Goal: Transaction & Acquisition: Obtain resource

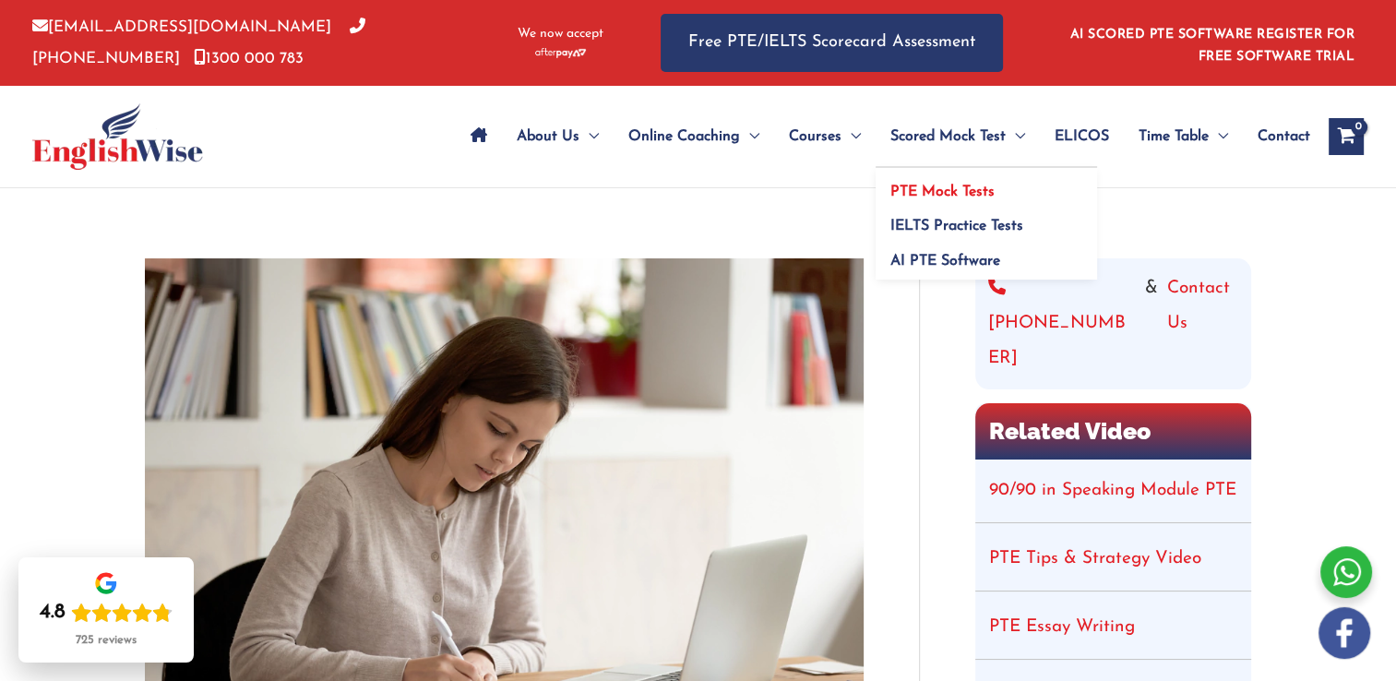
click at [938, 195] on span "PTE Mock Tests" at bounding box center [942, 192] width 104 height 15
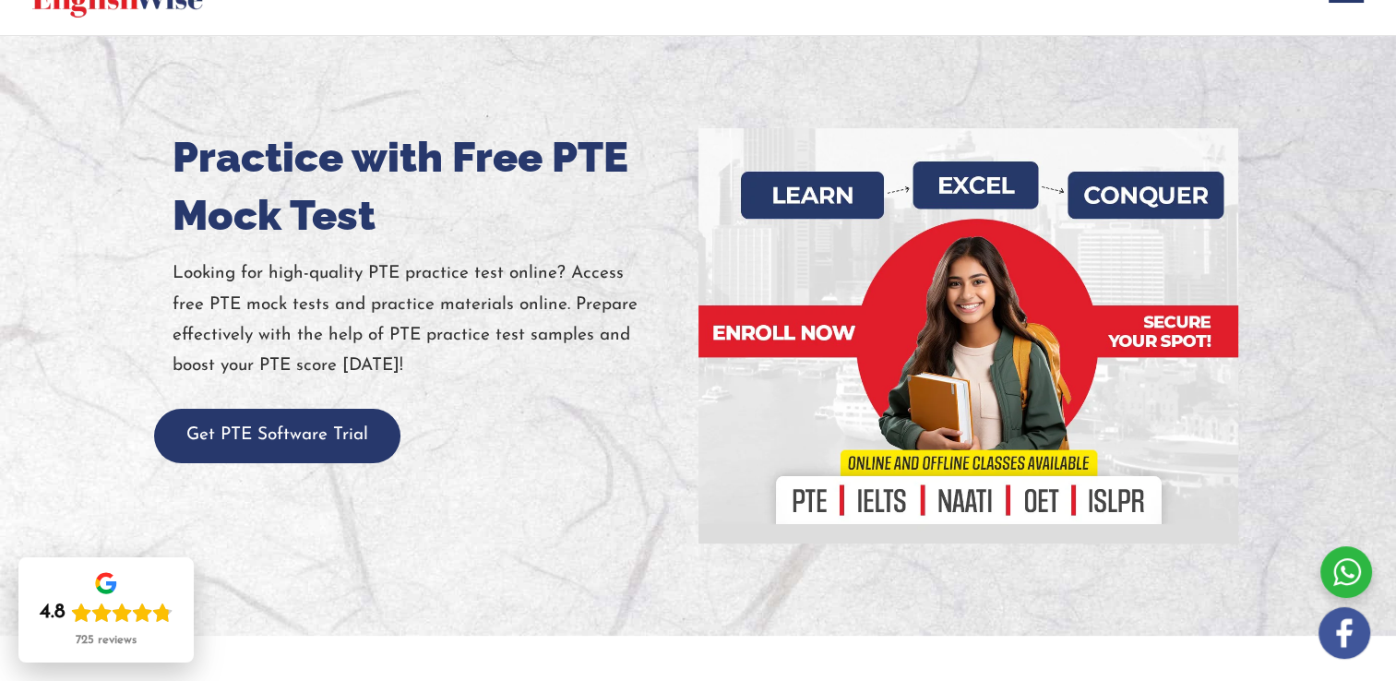
scroll to position [148, 0]
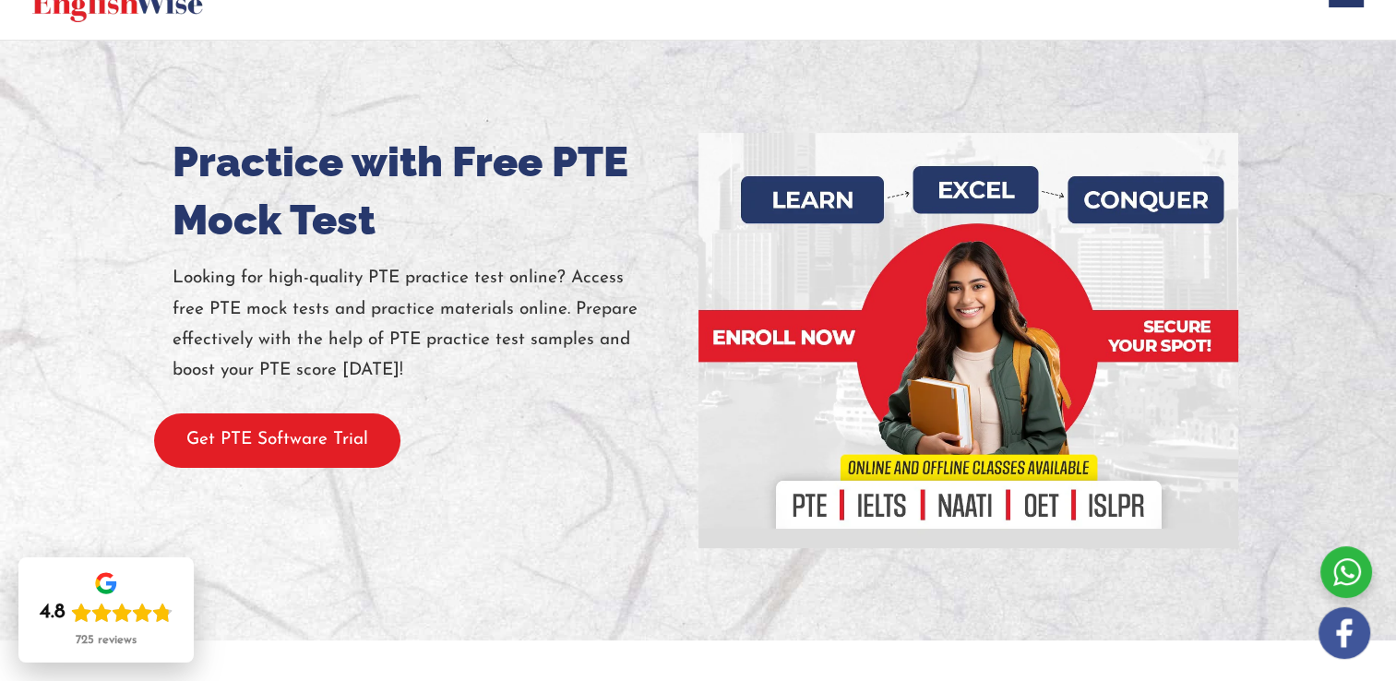
click at [283, 449] on button "Get PTE Software Trial" at bounding box center [277, 440] width 246 height 54
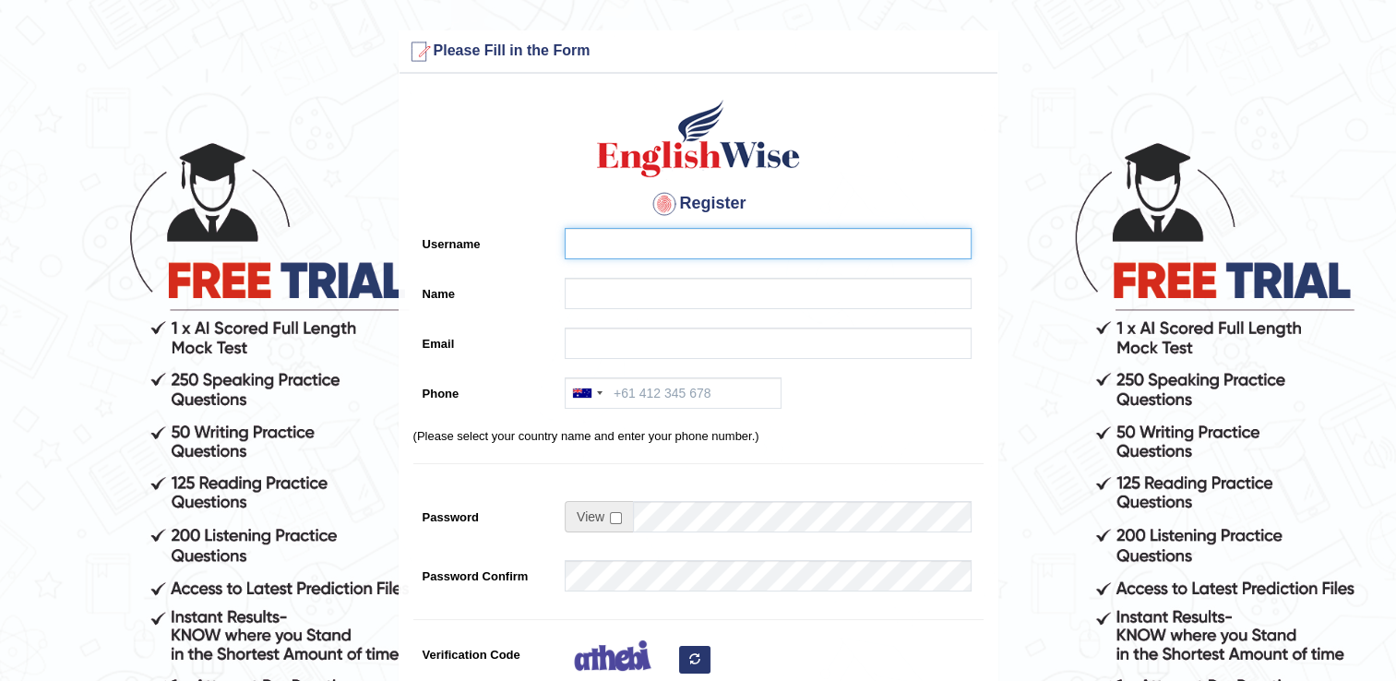
click at [638, 242] on input "Username" at bounding box center [768, 243] width 407 height 31
type input "Oneli Gunarathna"
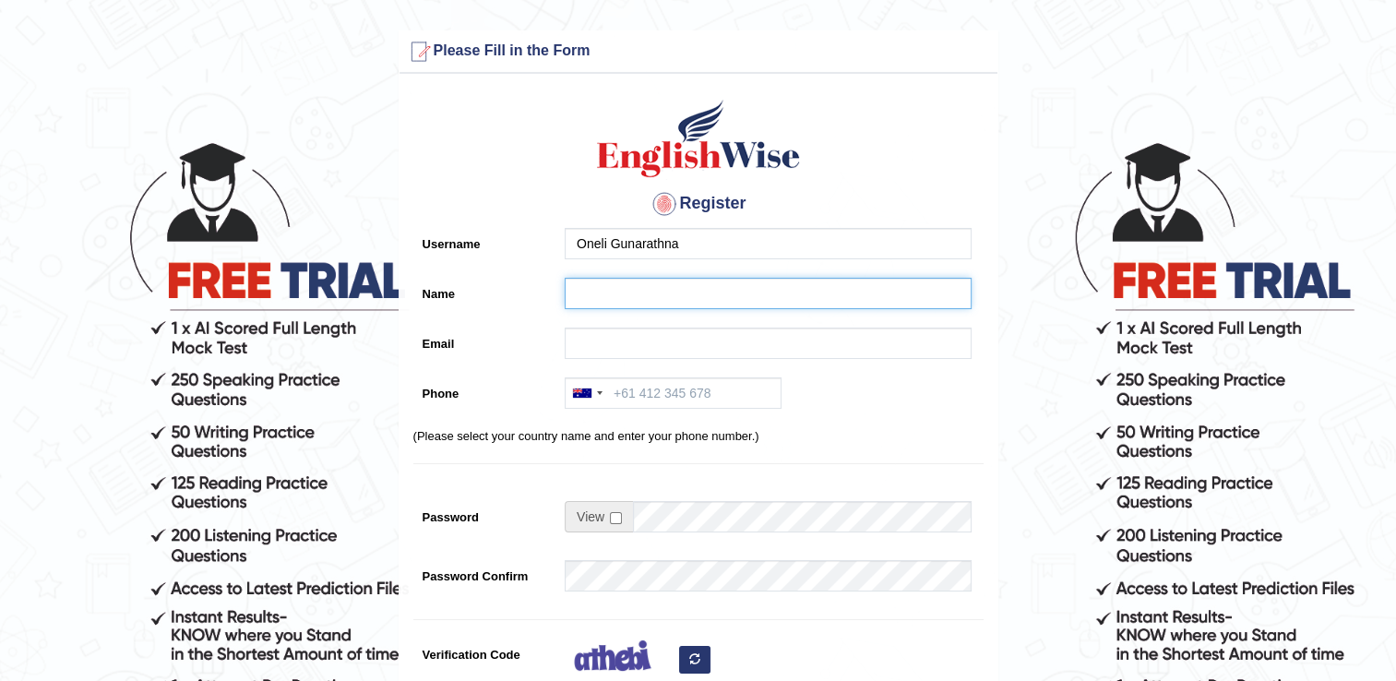
type input "Oneli Gunarathna"
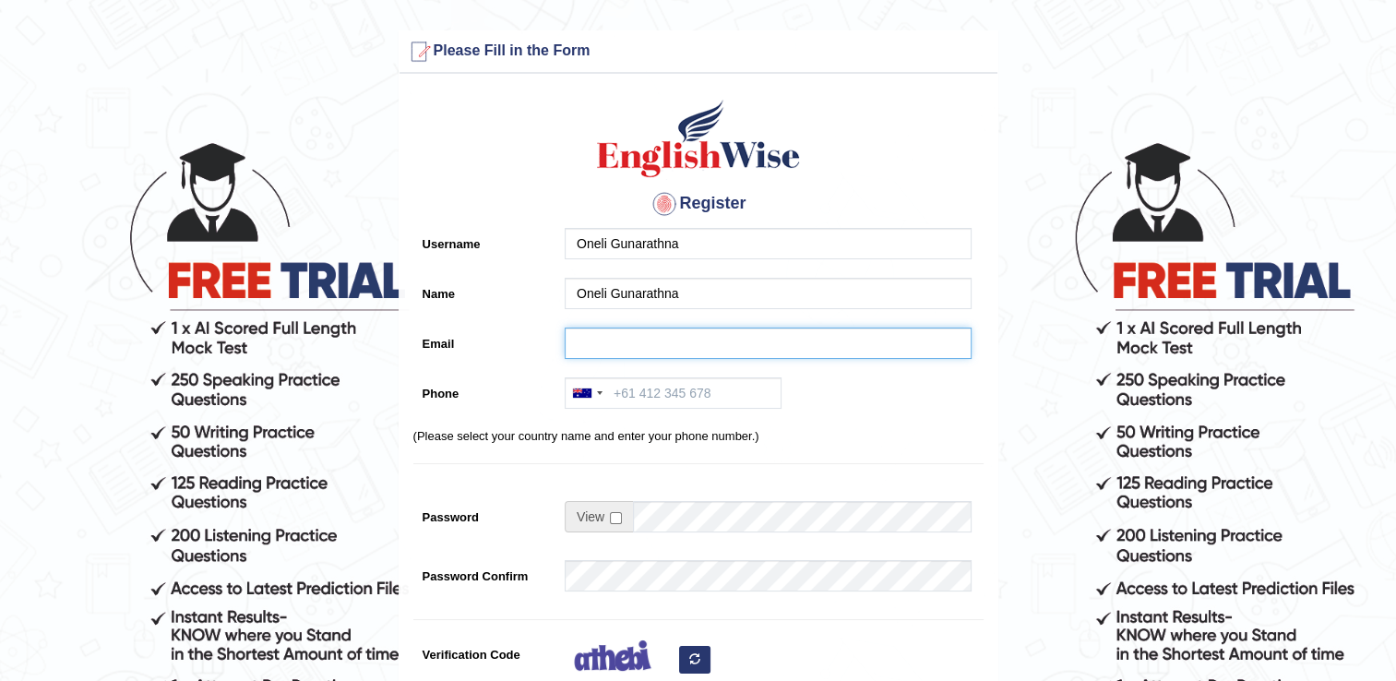
type input "onelipulara5@gmail.com"
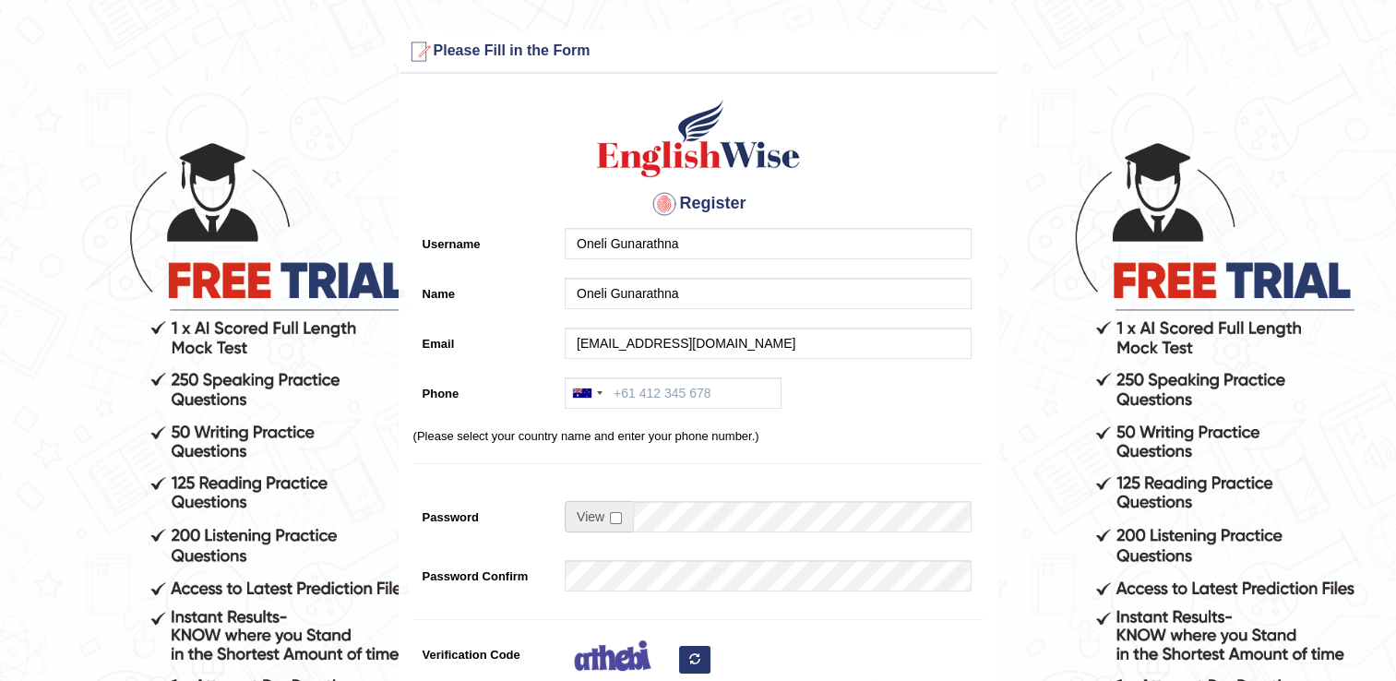
type input "+94713594008"
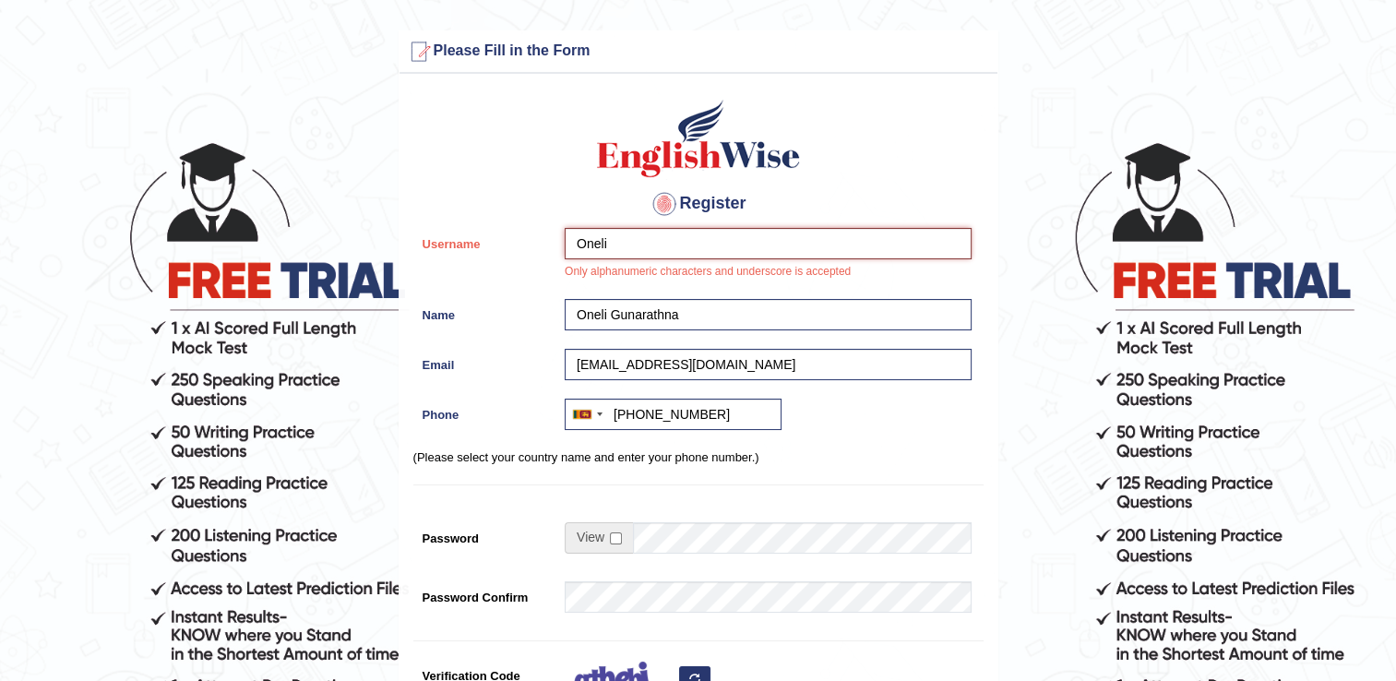
type input "Oneli"
click at [813, 490] on div "Register Username Oneli Only alphanumeric characters and underscore is accepted…" at bounding box center [699, 479] width 598 height 792
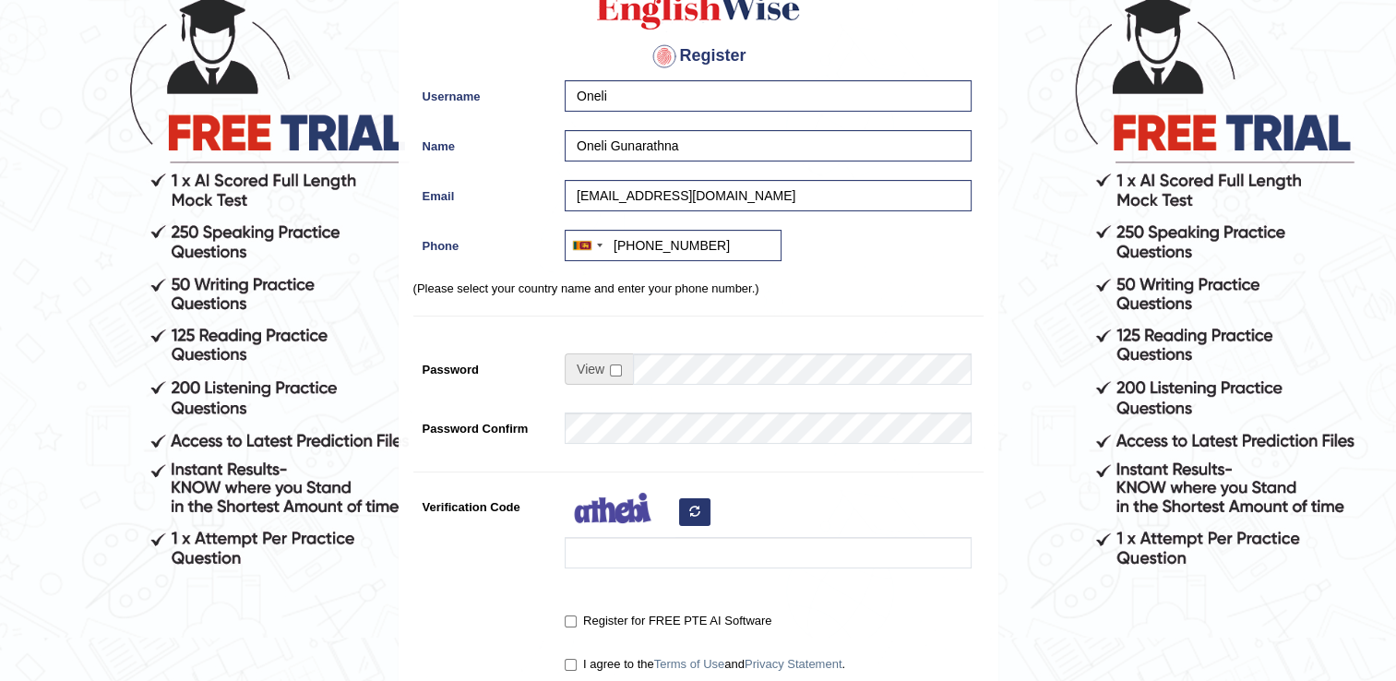
scroll to position [185, 0]
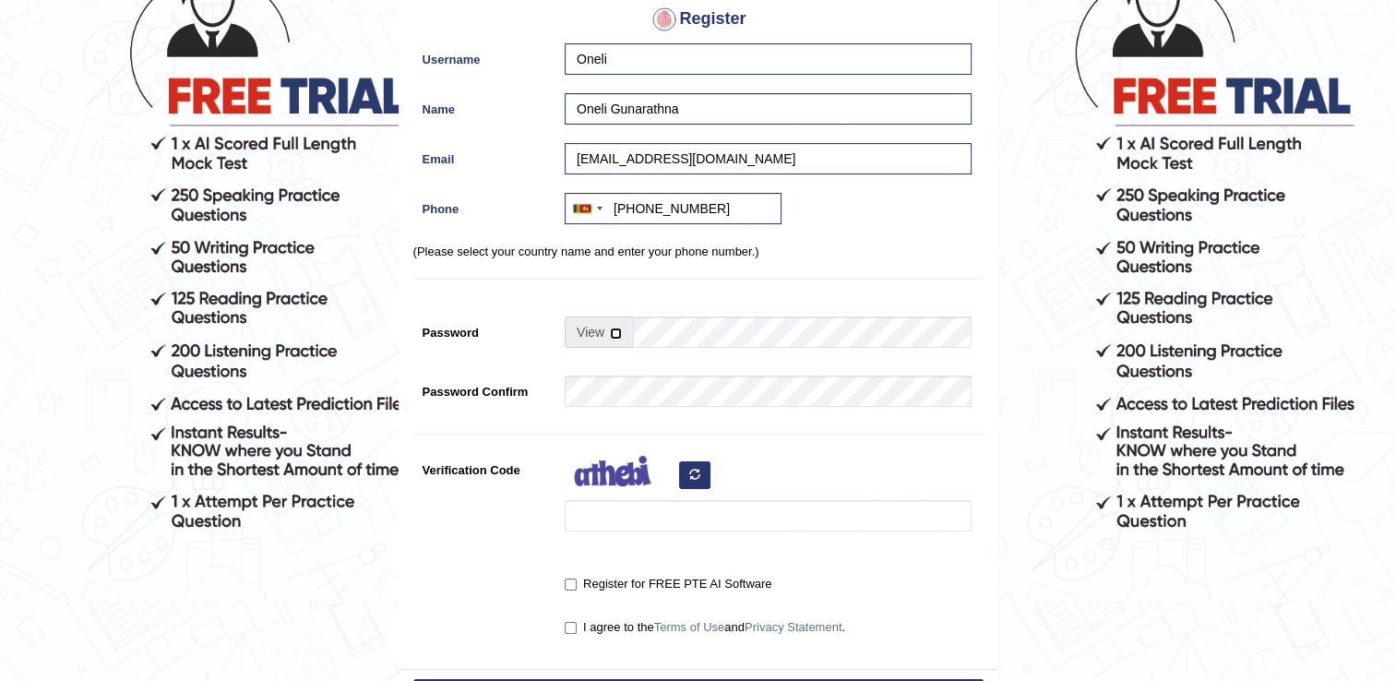
click at [615, 328] on input "checkbox" at bounding box center [616, 334] width 12 height 12
checkbox input "false"
click at [687, 478] on button "button" at bounding box center [694, 475] width 31 height 28
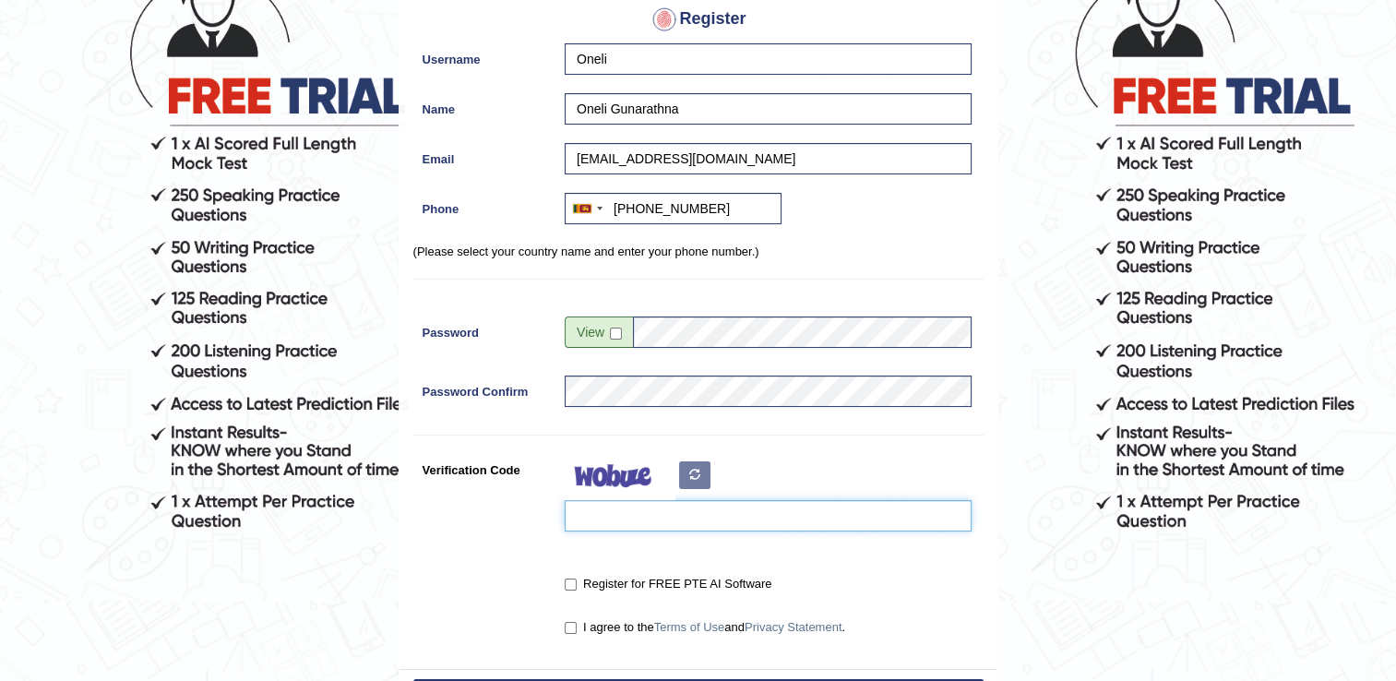
click at [752, 517] on input "Verification Code" at bounding box center [768, 515] width 407 height 31
click at [690, 479] on icon "button" at bounding box center [694, 474] width 11 height 11
click at [657, 519] on input "jdismrj" at bounding box center [768, 515] width 407 height 31
type input "j"
type input "xedibex"
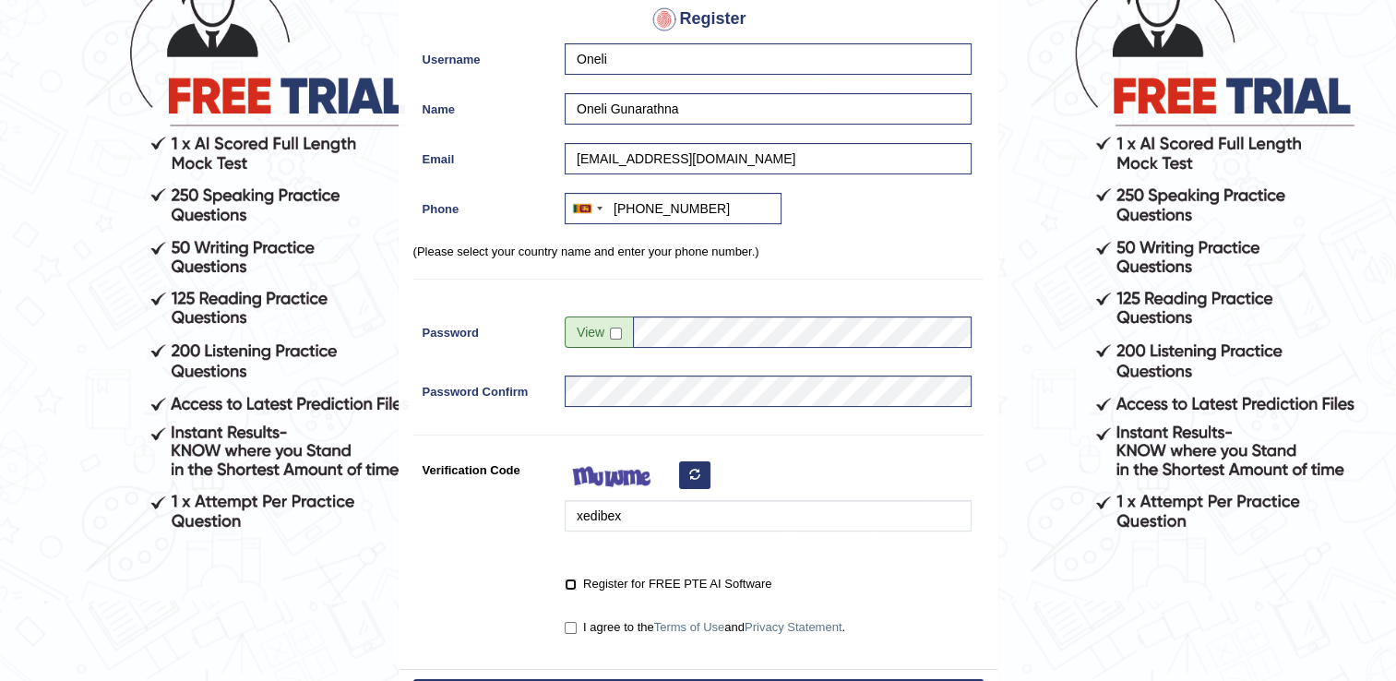
click at [571, 583] on input "Register for FREE PTE AI Software" at bounding box center [571, 585] width 12 height 12
checkbox input "true"
click at [571, 625] on input "I agree to the Terms of Use and Privacy Statement ." at bounding box center [571, 628] width 12 height 12
checkbox input "true"
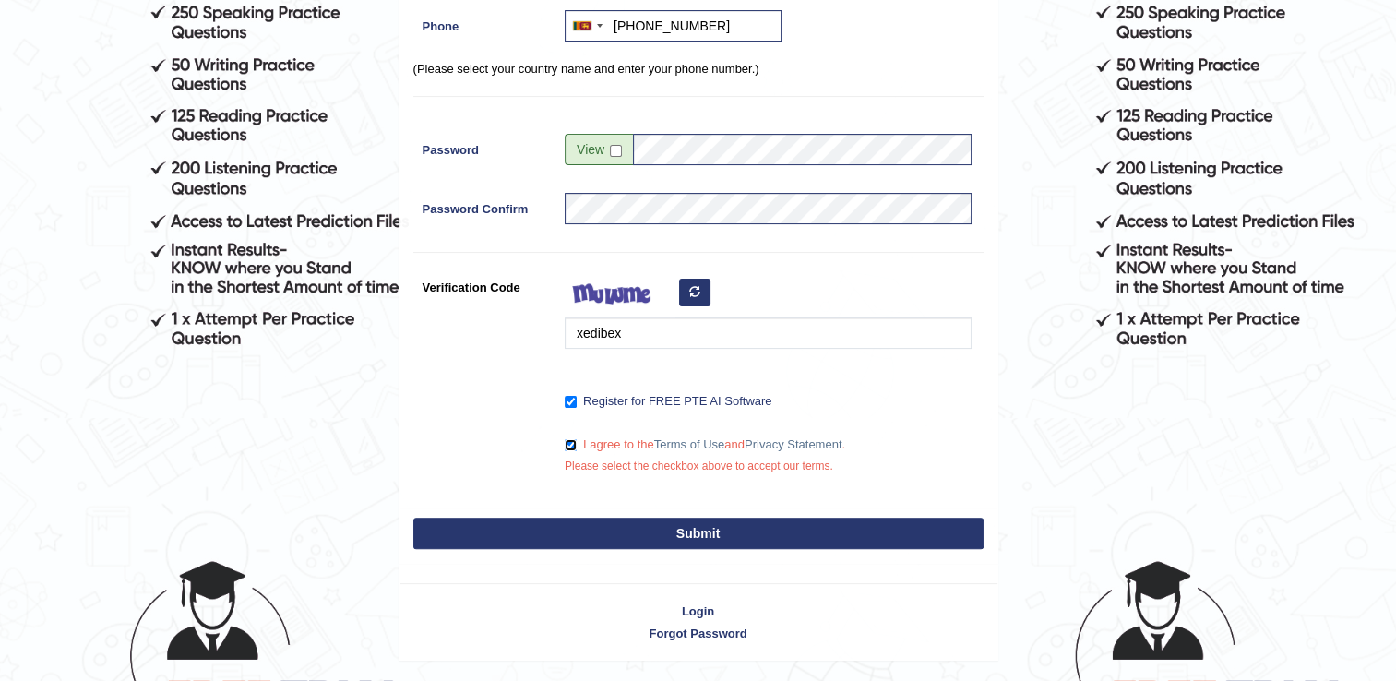
scroll to position [369, 0]
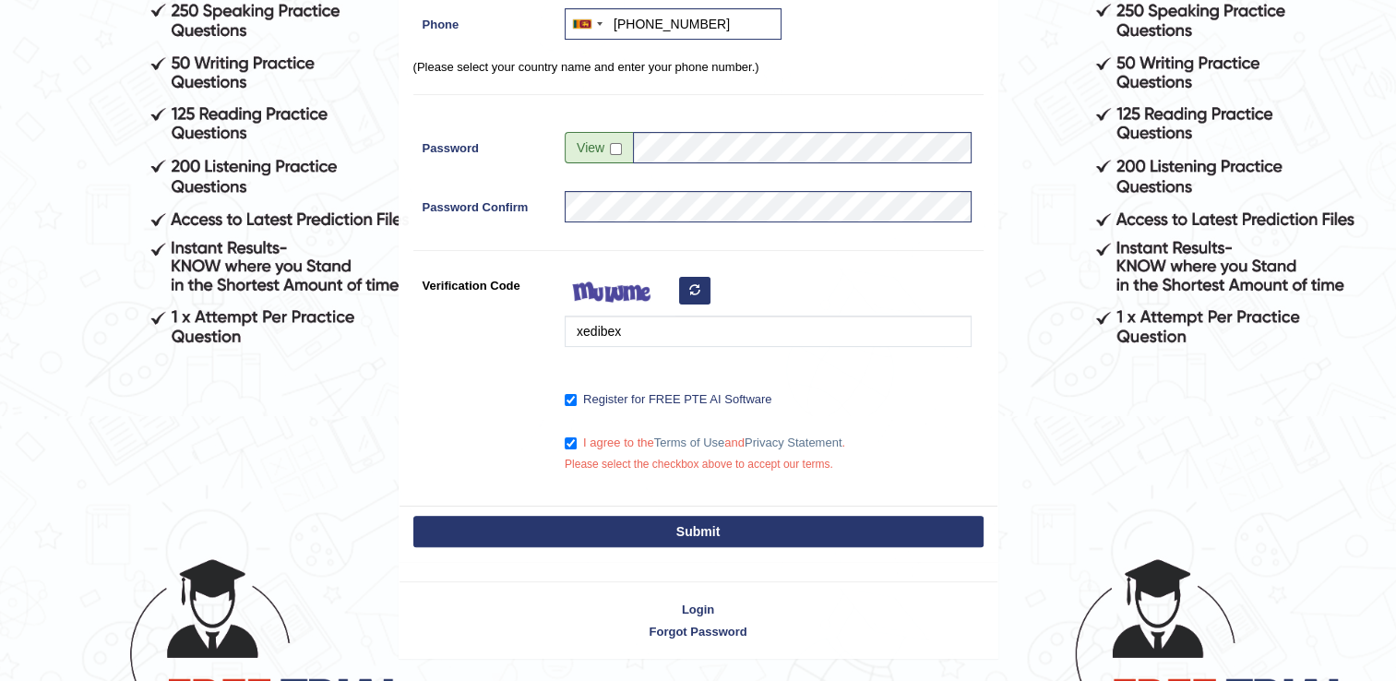
click at [616, 522] on button "Submit" at bounding box center [698, 531] width 570 height 31
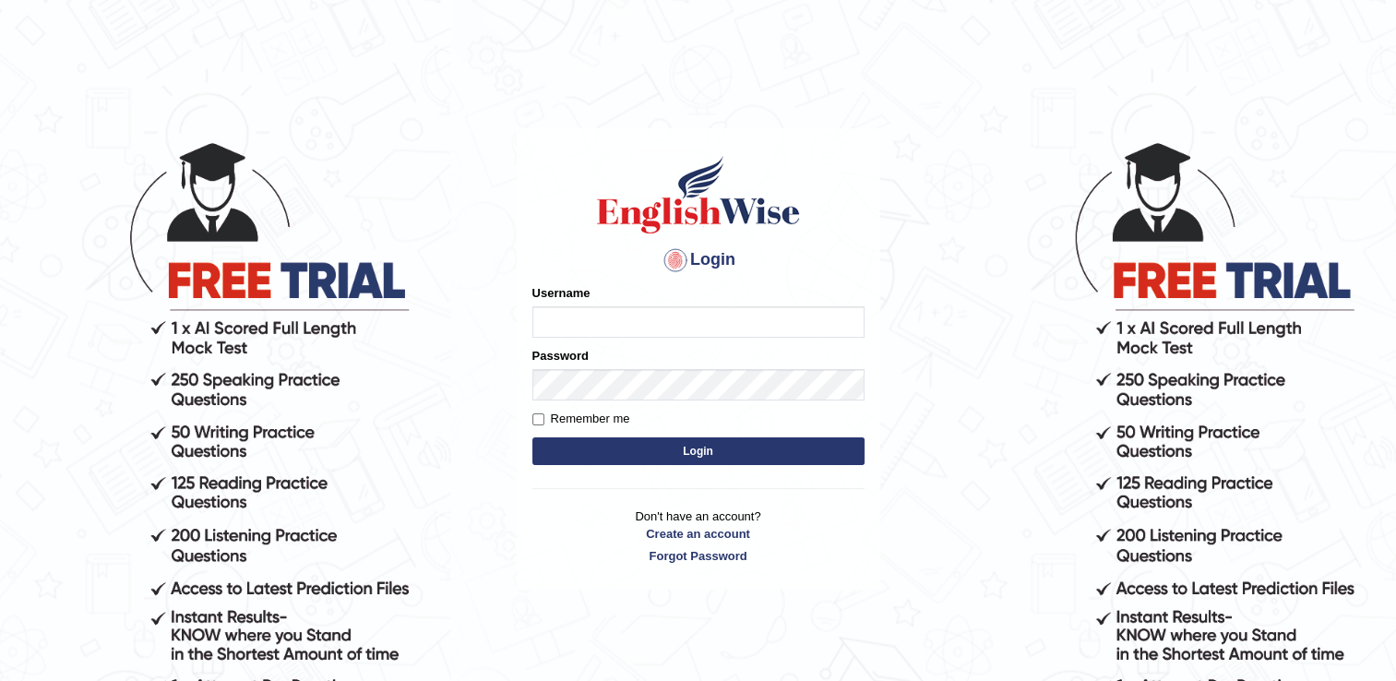
click at [585, 335] on input "Username" at bounding box center [698, 321] width 332 height 31
type input "Oneli"
click at [534, 417] on input "Remember me" at bounding box center [538, 419] width 12 height 12
checkbox input "true"
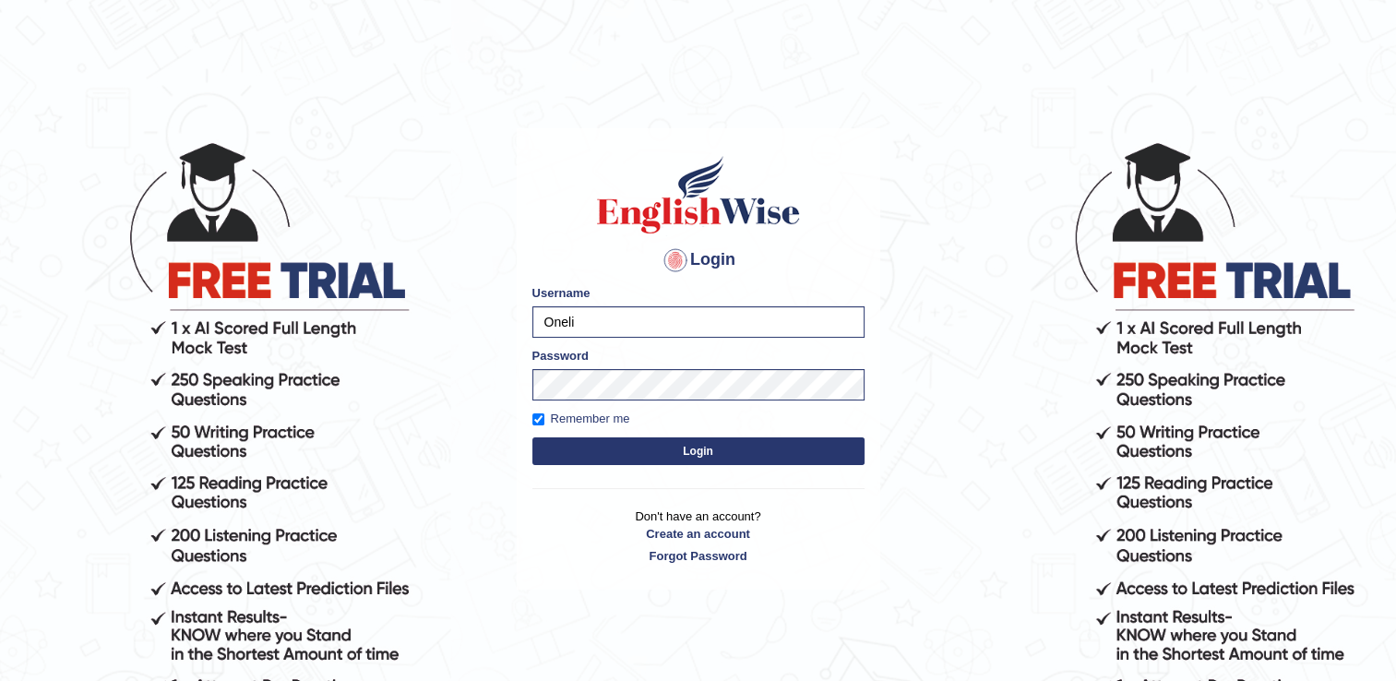
click at [627, 441] on button "Login" at bounding box center [698, 451] width 332 height 28
